Goal: Task Accomplishment & Management: Manage account settings

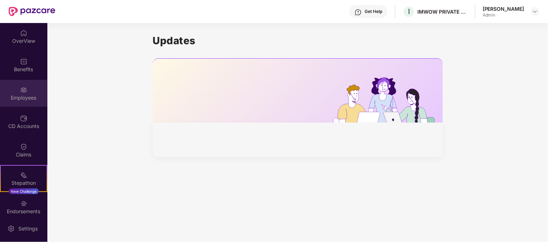
click at [23, 89] on img at bounding box center [23, 89] width 7 height 7
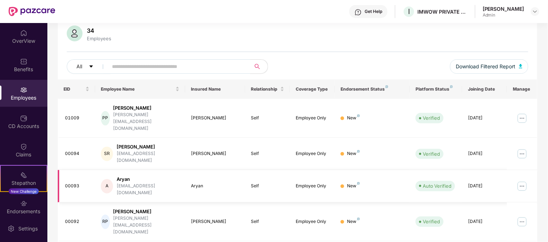
scroll to position [80, 0]
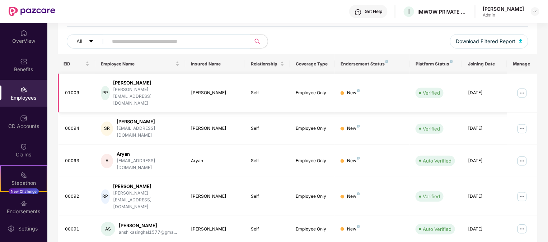
click at [522, 87] on img at bounding box center [521, 92] width 11 height 11
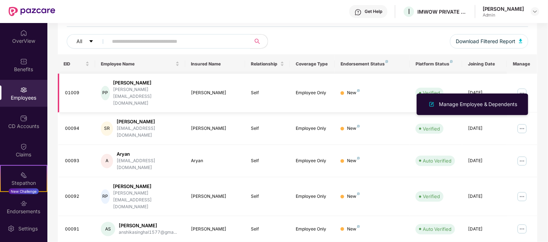
drag, startPoint x: 240, startPoint y: 74, endPoint x: 126, endPoint y: 87, distance: 114.1
click at [239, 74] on td "[PERSON_NAME]" at bounding box center [215, 93] width 60 height 39
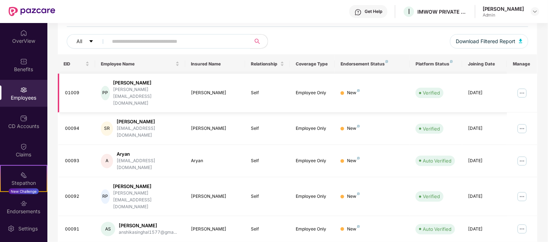
click at [119, 82] on div "[PERSON_NAME]" at bounding box center [146, 82] width 66 height 7
click at [526, 88] on img at bounding box center [521, 92] width 11 height 11
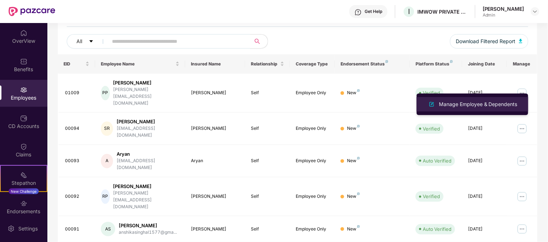
click at [471, 104] on div "Manage Employee & Dependents" at bounding box center [477, 104] width 81 height 8
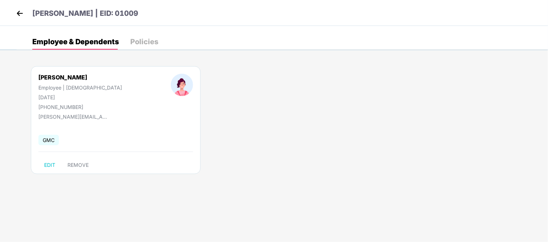
click at [46, 142] on span "GMC" at bounding box center [48, 140] width 20 height 10
click at [149, 43] on div "Policies" at bounding box center [144, 41] width 28 height 7
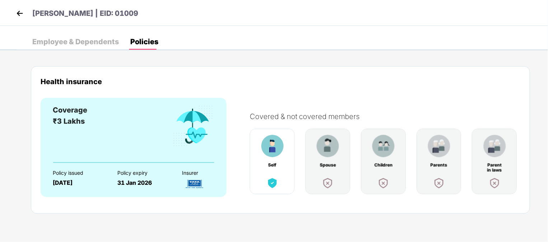
click at [23, 15] on img at bounding box center [19, 13] width 11 height 11
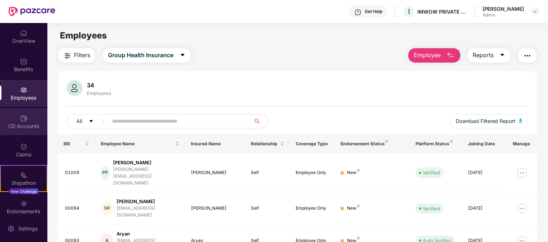
click at [33, 125] on div "CD Accounts" at bounding box center [23, 125] width 47 height 7
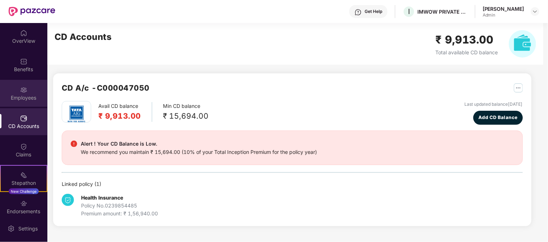
click at [23, 95] on div "Employees" at bounding box center [23, 97] width 47 height 7
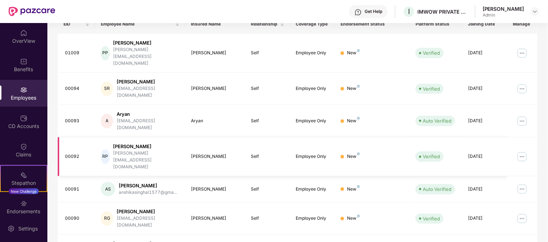
scroll to position [159, 0]
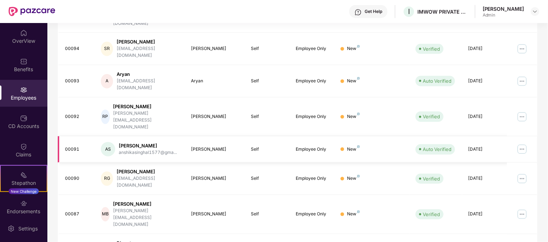
click at [315, 146] on div "Employee Only" at bounding box center [312, 149] width 33 height 7
click at [329, 136] on td "Employee Only" at bounding box center [312, 149] width 45 height 26
click at [319, 175] on div "Employee Only" at bounding box center [312, 178] width 33 height 7
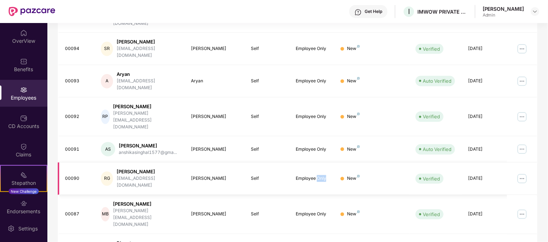
click at [319, 175] on div "Employee Only" at bounding box center [312, 178] width 33 height 7
click at [319, 195] on td "Employee Only" at bounding box center [312, 214] width 45 height 39
click at [319, 210] on div "Employee Only" at bounding box center [312, 213] width 33 height 7
click at [321, 210] on div "Employee Only" at bounding box center [312, 213] width 33 height 7
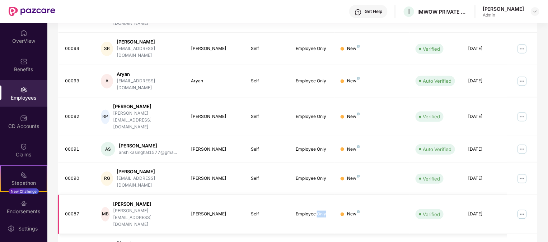
click at [321, 210] on div "Employee Only" at bounding box center [312, 213] width 33 height 7
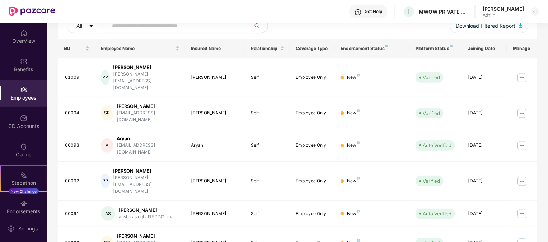
scroll to position [120, 0]
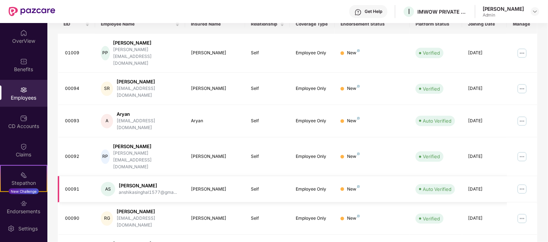
click at [271, 176] on td "Self" at bounding box center [267, 189] width 45 height 26
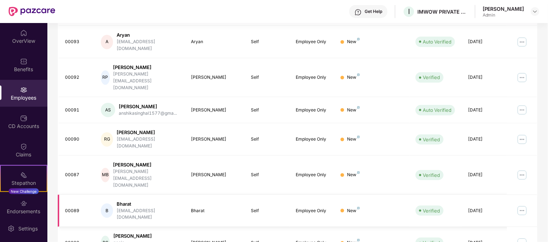
scroll to position [0, 0]
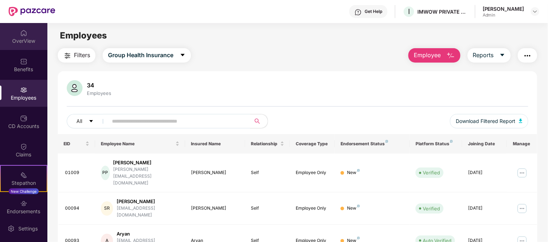
click at [27, 36] on div "OverView" at bounding box center [23, 36] width 47 height 27
